Goal: Find specific page/section: Find specific page/section

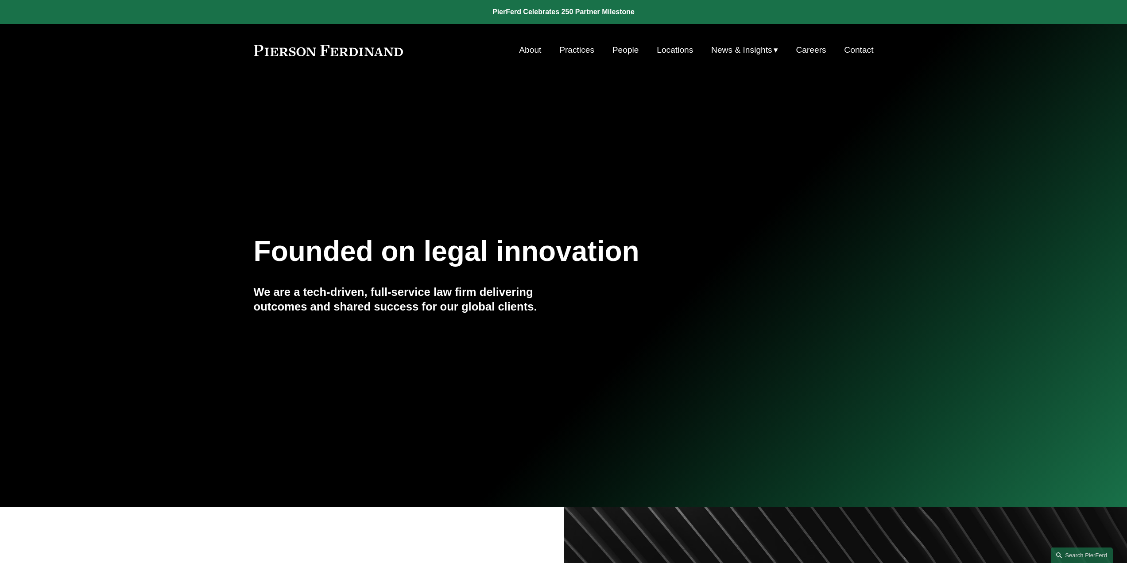
click at [629, 48] on link "People" at bounding box center [626, 50] width 27 height 17
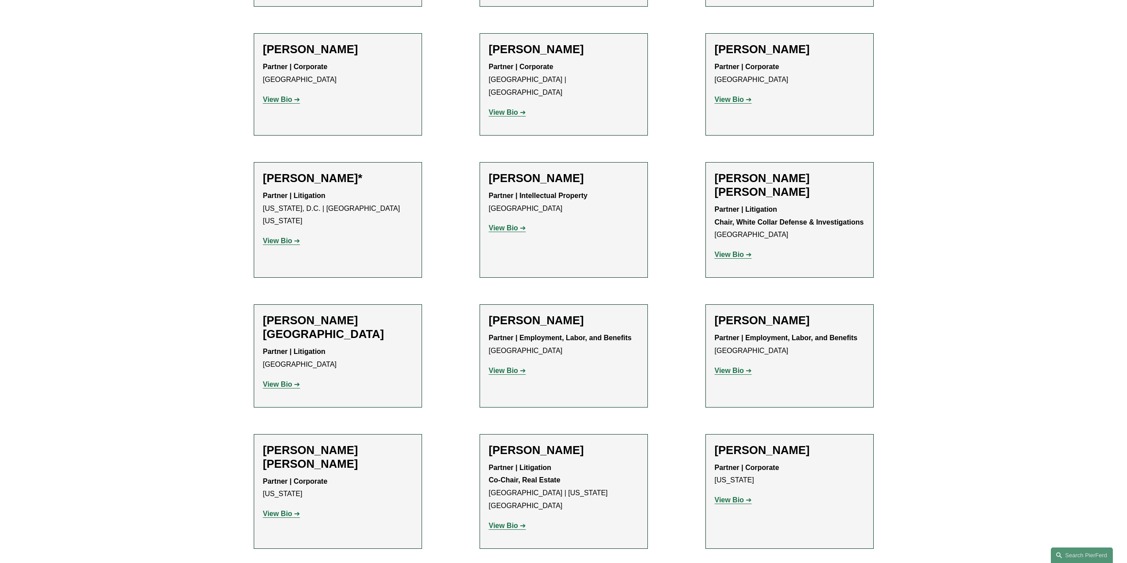
scroll to position [4961, 0]
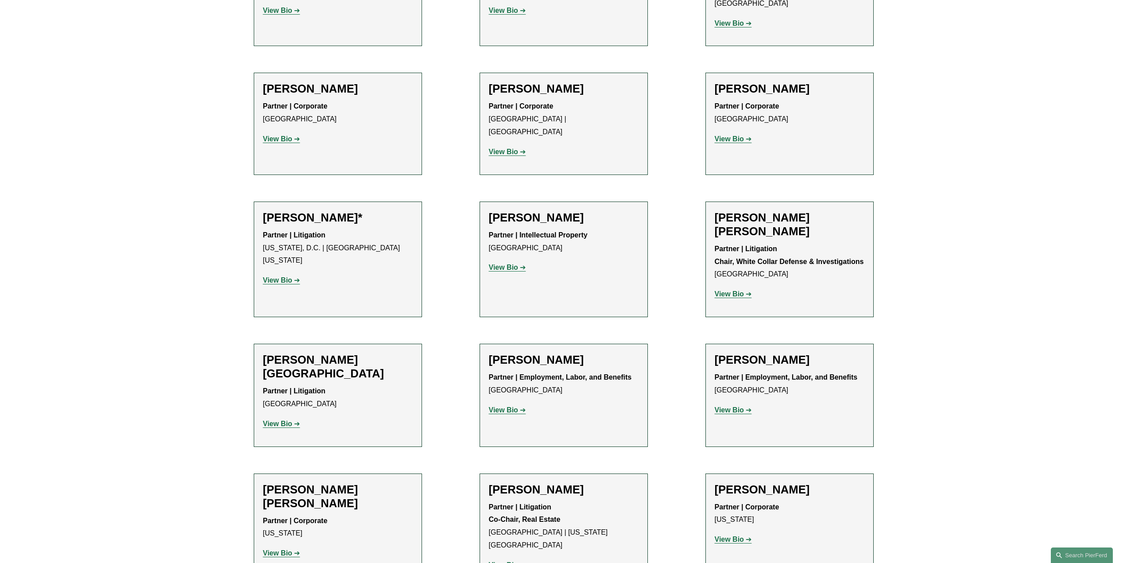
click at [280, 549] on strong "View Bio" at bounding box center [277, 553] width 29 height 8
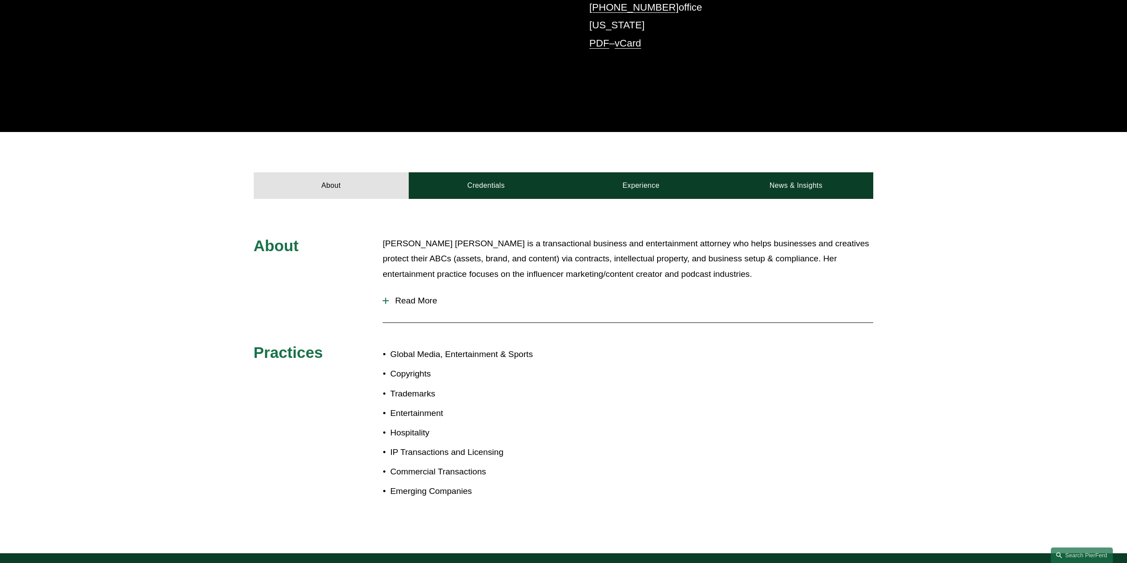
scroll to position [266, 0]
